Goal: Check status: Check status

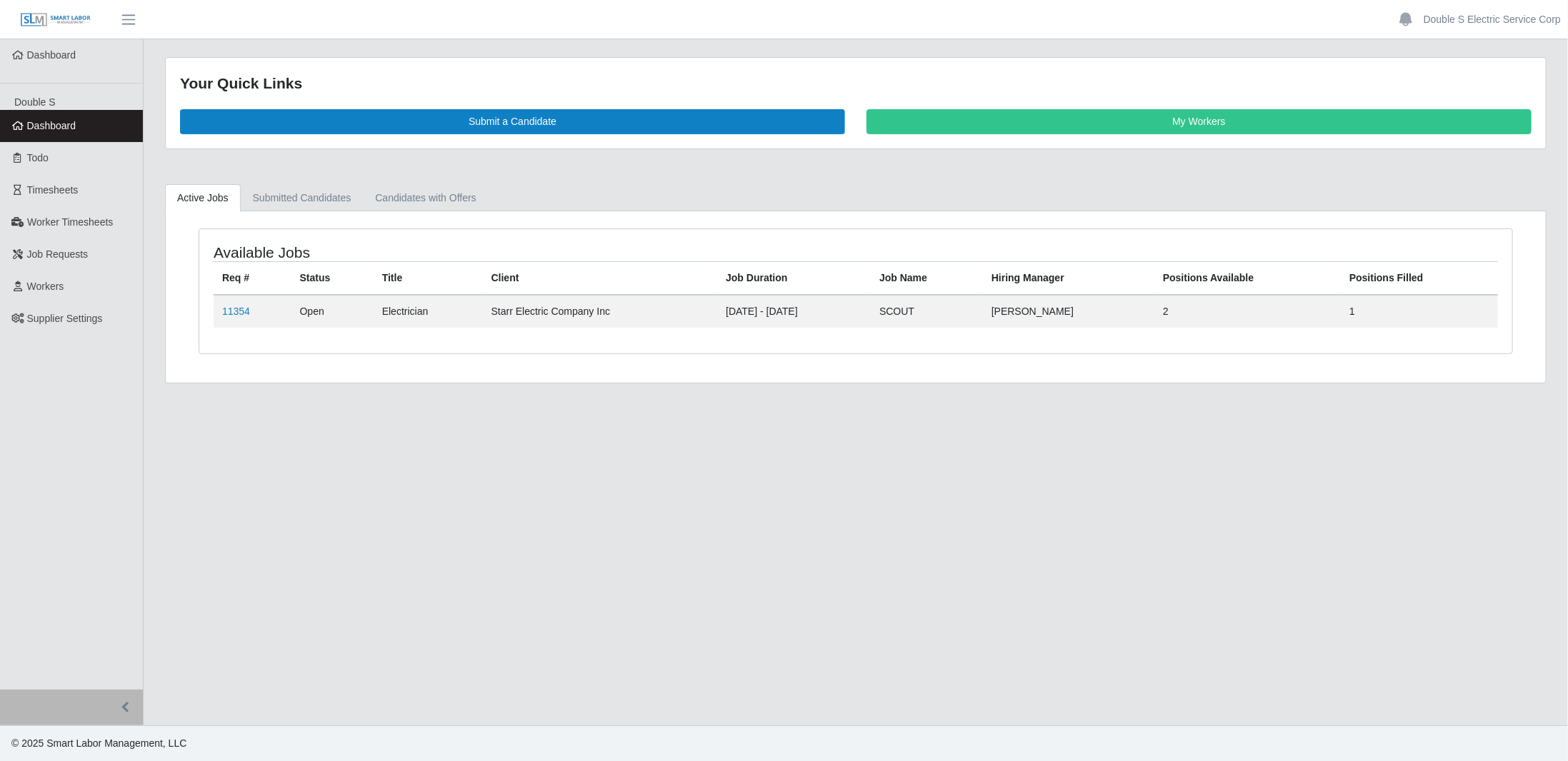
click at [240, 309] on link "11354" at bounding box center [235, 311] width 27 height 12
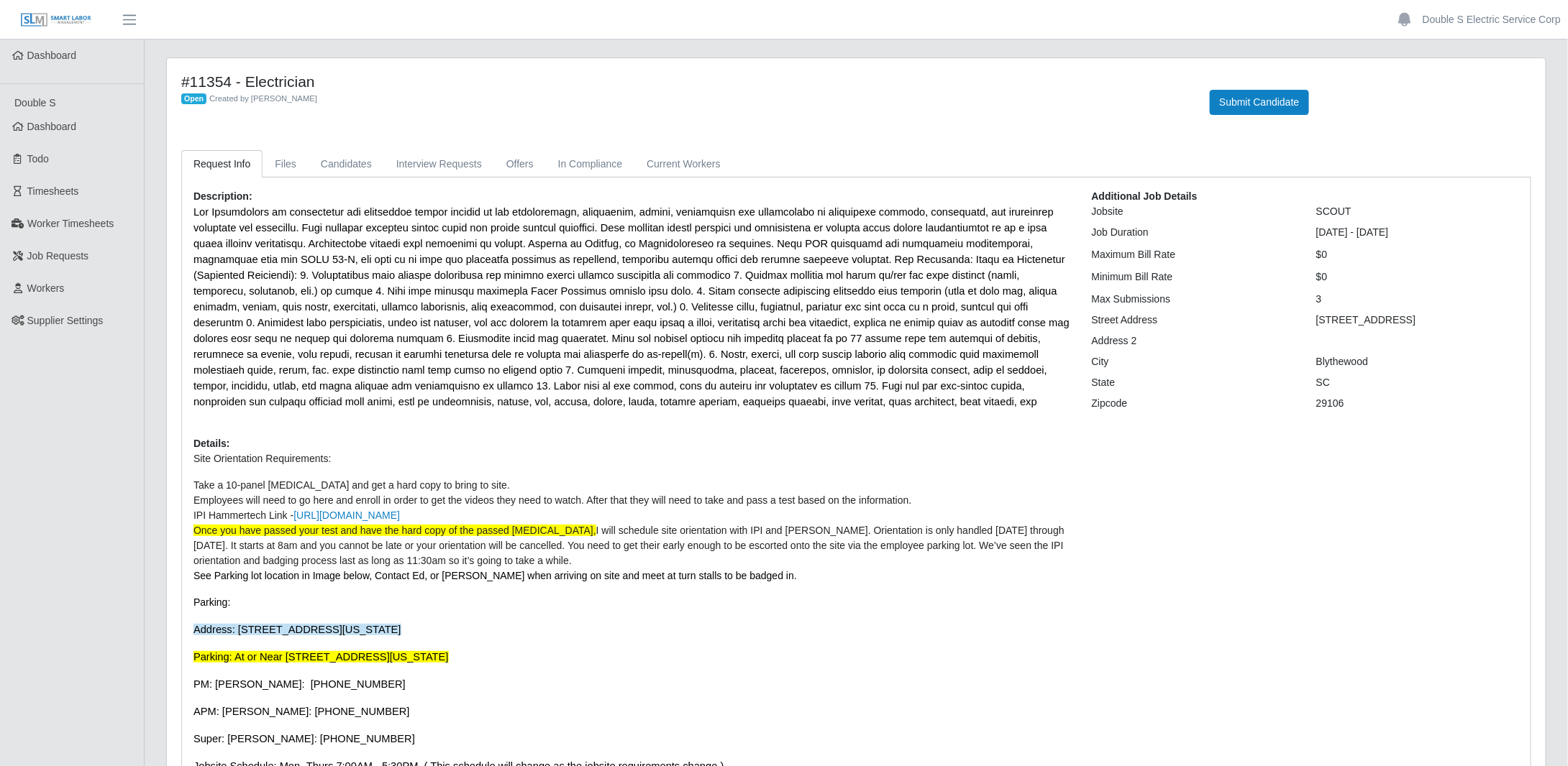
click at [89, 125] on link "Dashboard" at bounding box center [72, 126] width 144 height 33
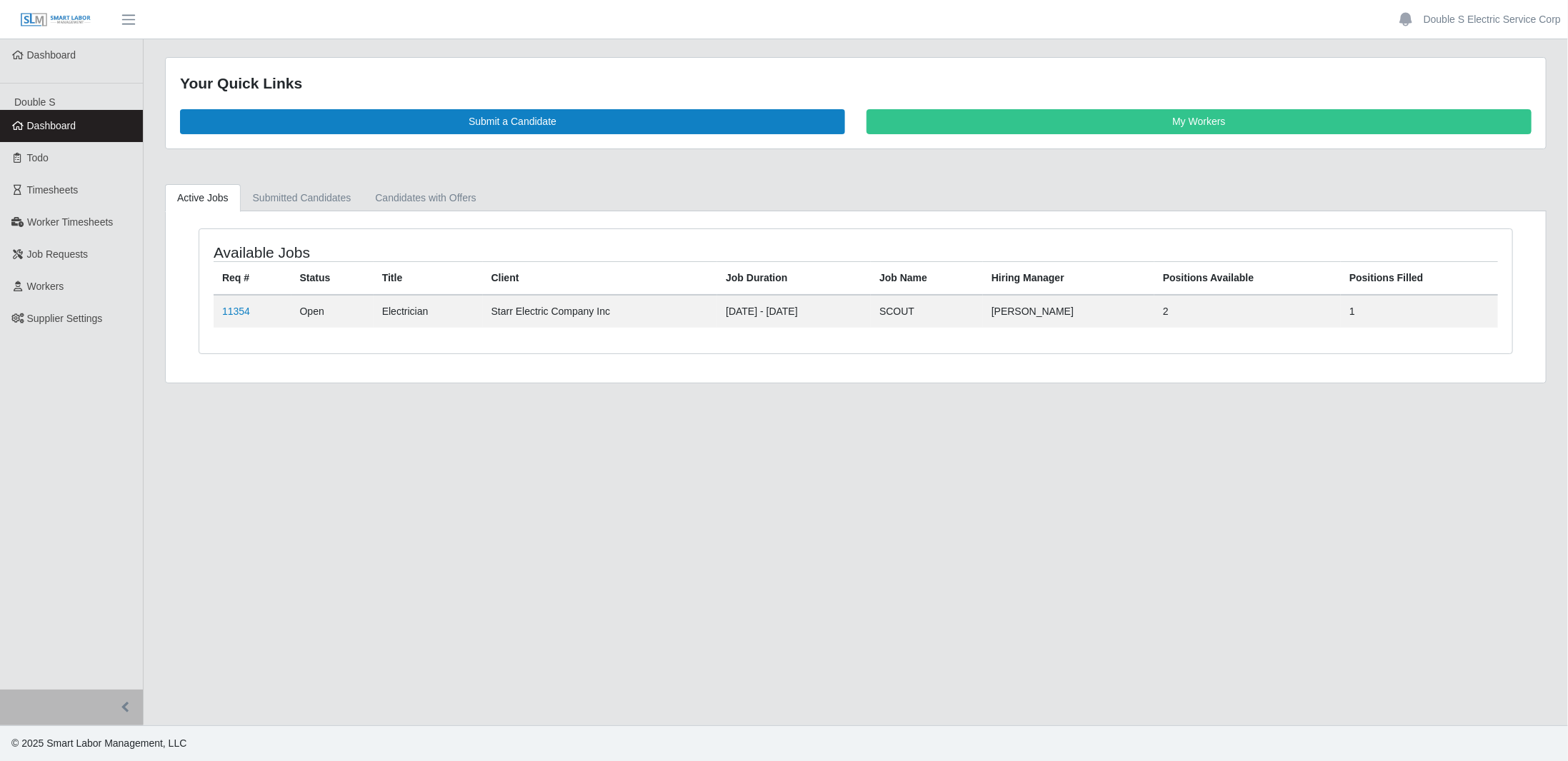
click at [232, 305] on link "11354" at bounding box center [235, 311] width 27 height 12
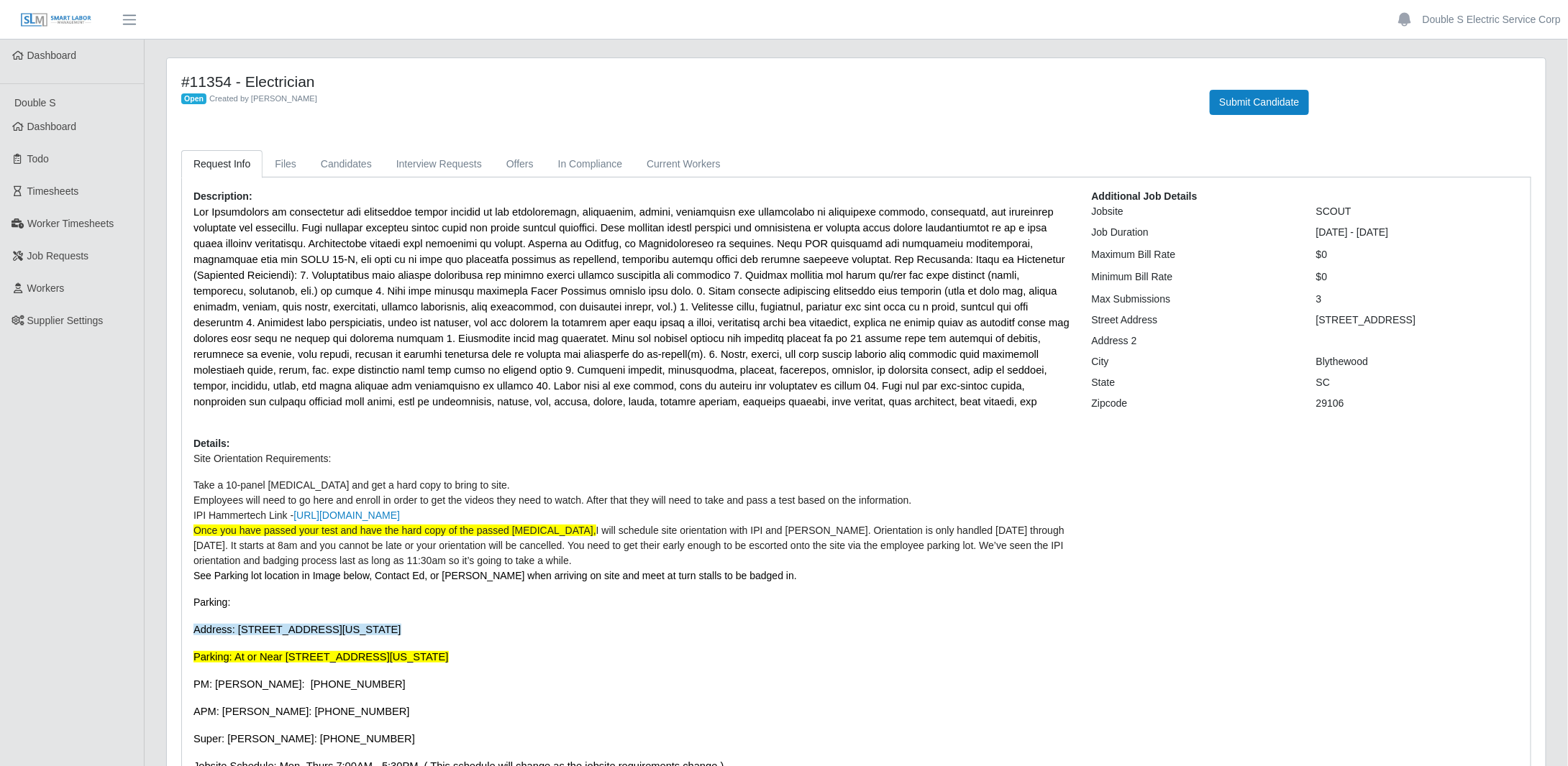
drag, startPoint x: 602, startPoint y: 404, endPoint x: 618, endPoint y: 402, distance: 16.1
click at [617, 402] on span at bounding box center [632, 306] width 876 height 201
click at [776, 451] on p "Site Orientation Requirements:" at bounding box center [632, 459] width 877 height 15
click at [90, 130] on link "Dashboard" at bounding box center [72, 126] width 144 height 33
